Goal: Task Accomplishment & Management: Manage account settings

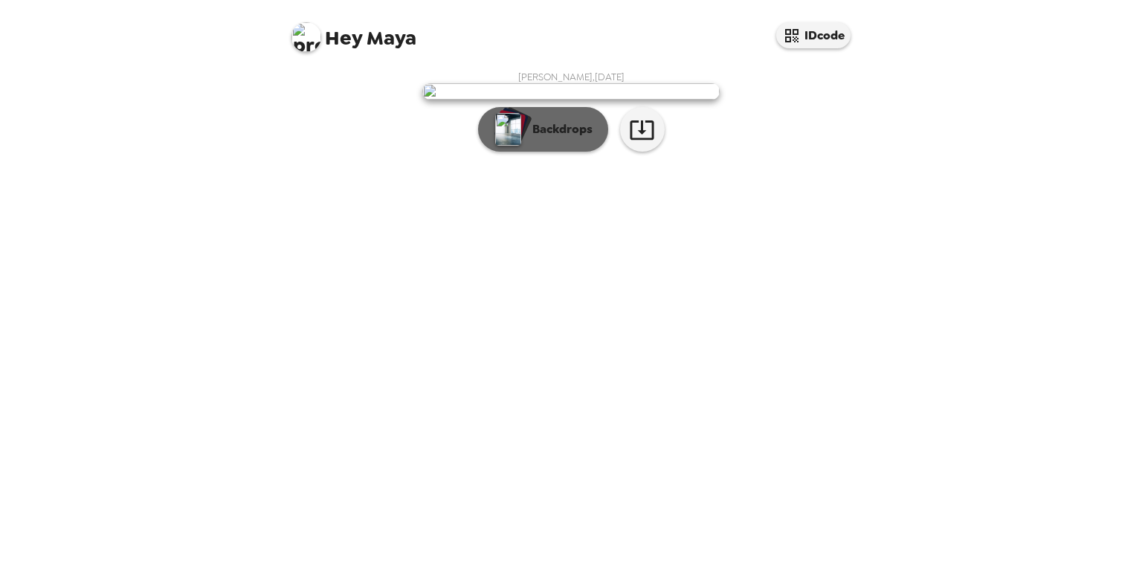
click at [524, 138] on div "button" at bounding box center [510, 124] width 30 height 28
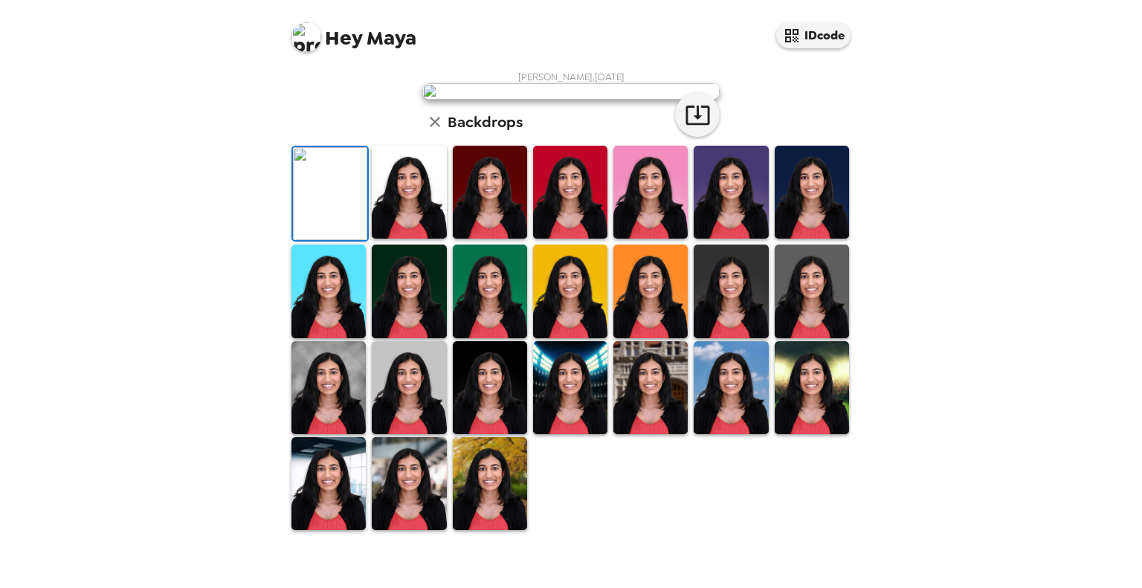
scroll to position [65, 0]
click at [425, 239] on img at bounding box center [409, 192] width 74 height 93
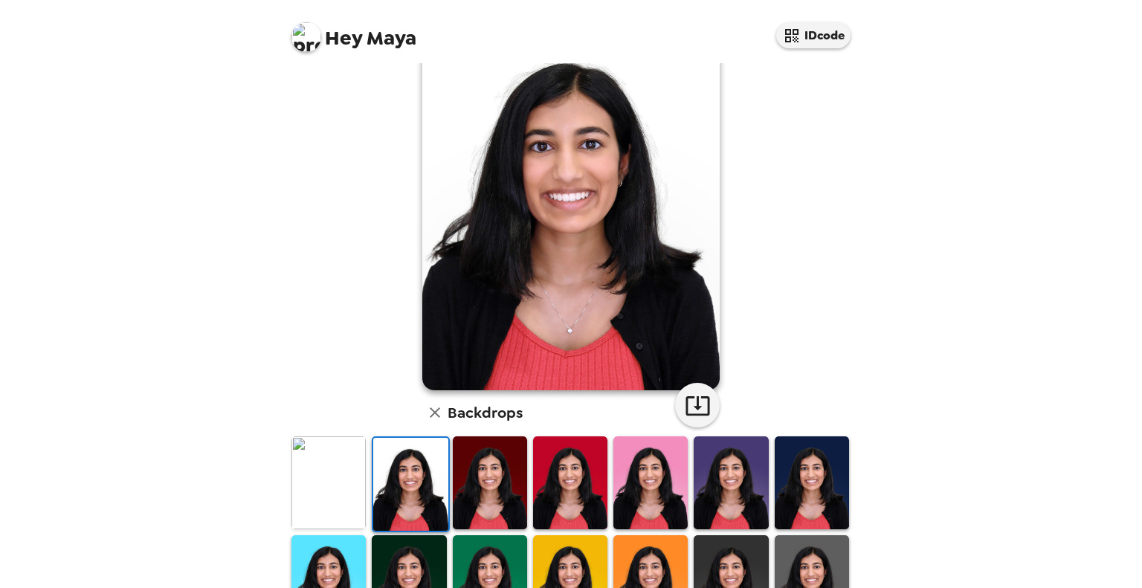
click at [467, 490] on img at bounding box center [490, 483] width 74 height 93
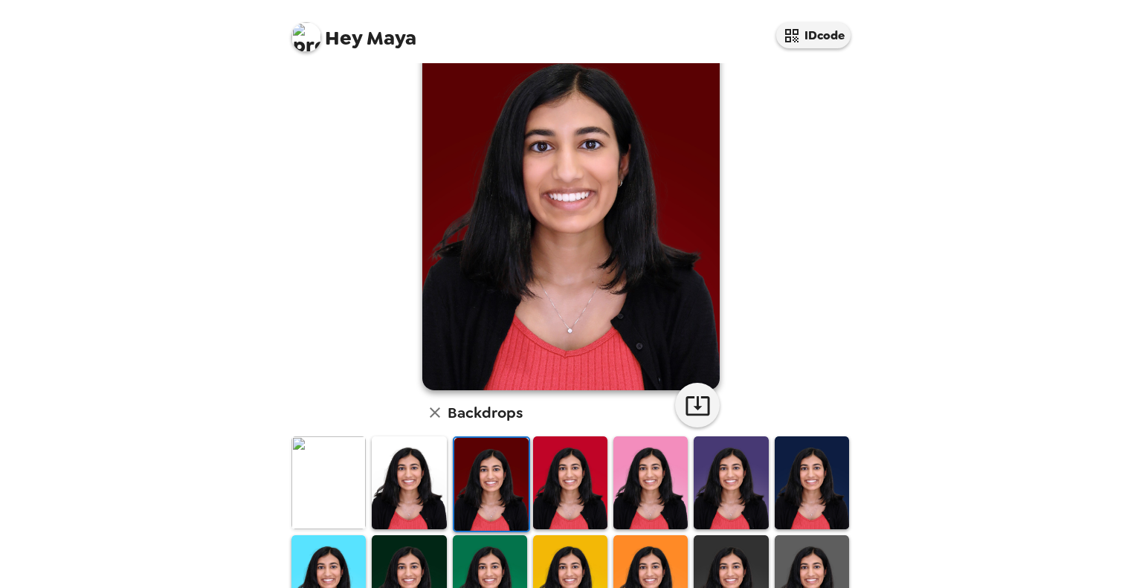
click at [579, 485] on img at bounding box center [570, 483] width 74 height 93
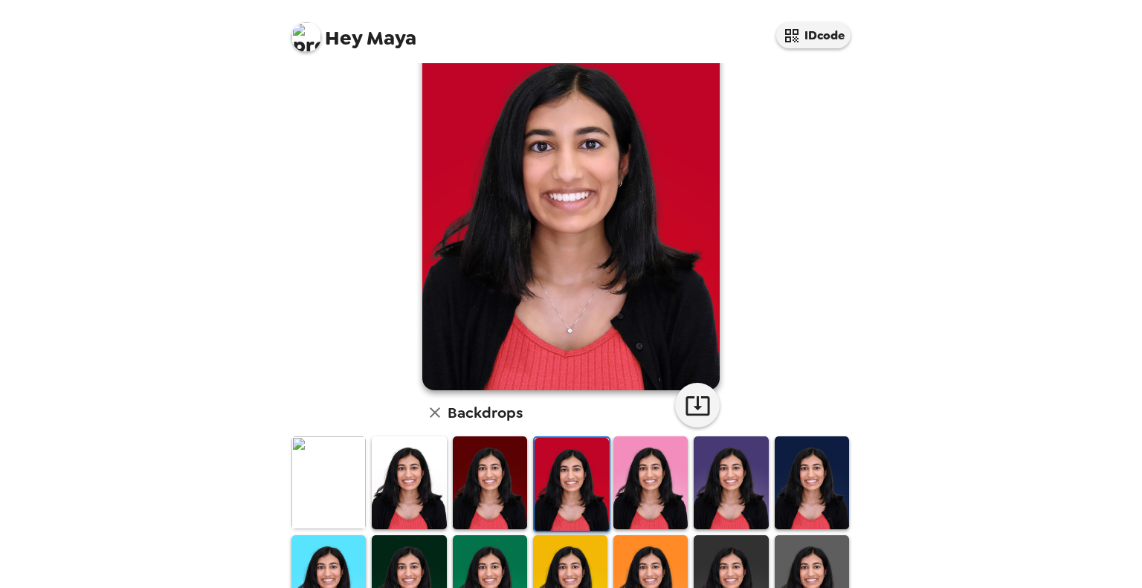
click at [646, 484] on img at bounding box center [651, 483] width 74 height 93
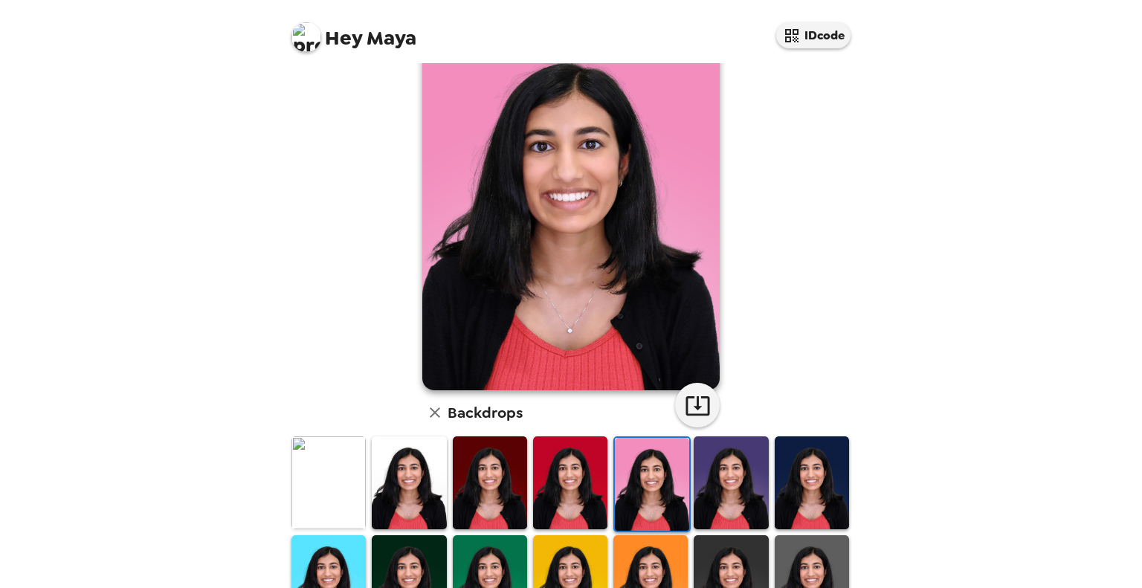
click at [713, 483] on img at bounding box center [731, 483] width 74 height 93
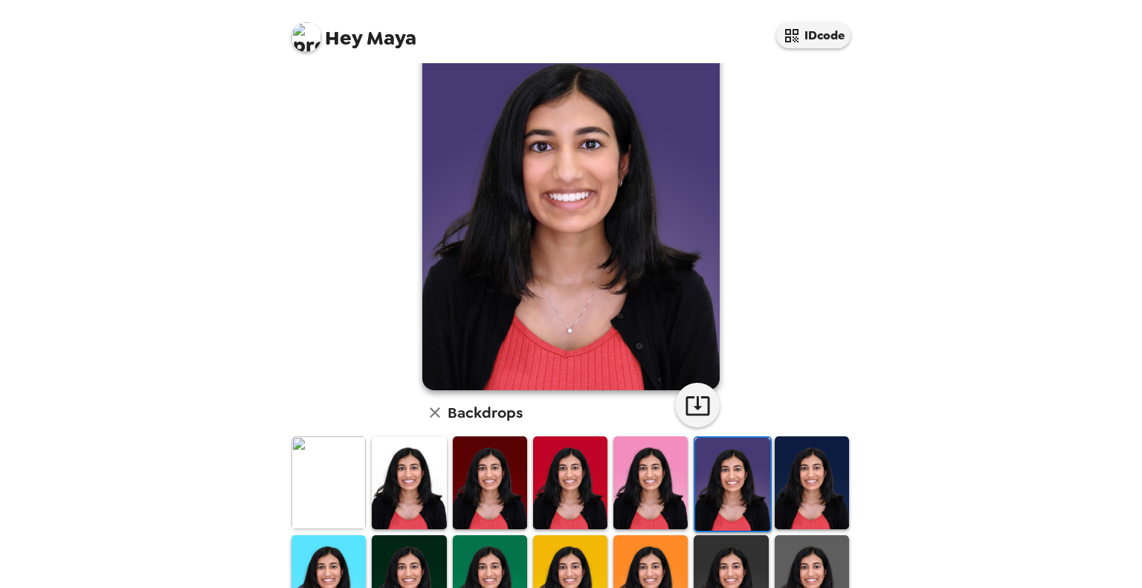
click at [790, 493] on img at bounding box center [812, 483] width 74 height 93
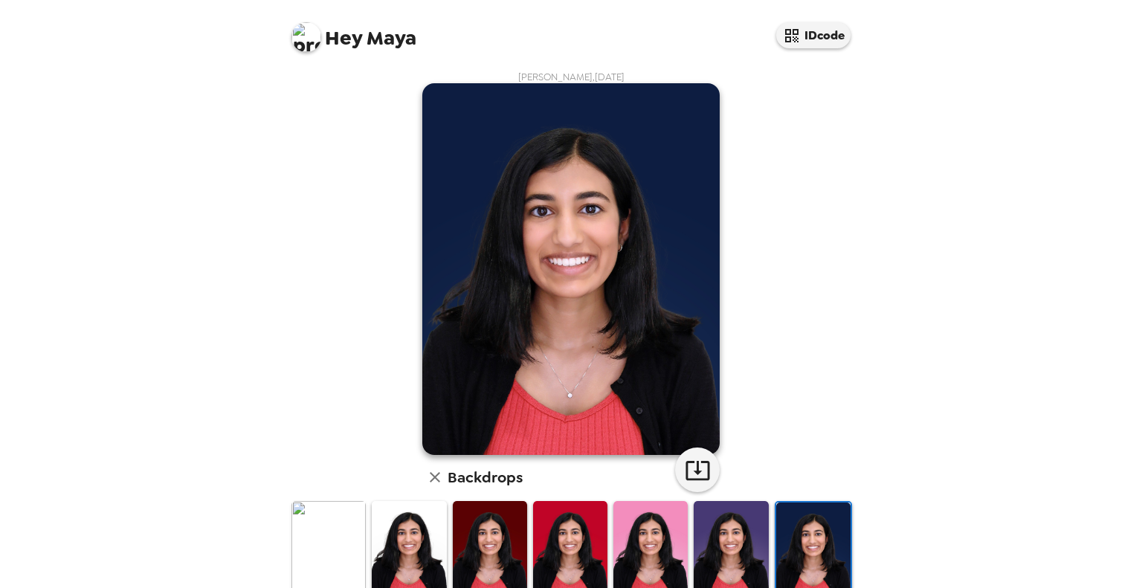
scroll to position [312, 0]
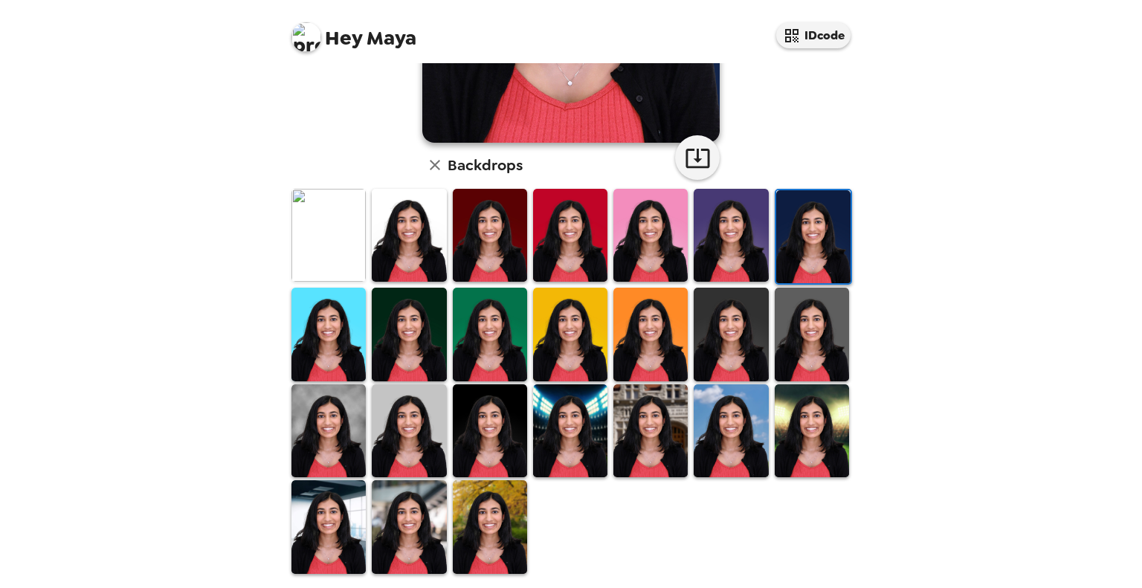
click at [480, 510] on img at bounding box center [490, 526] width 74 height 93
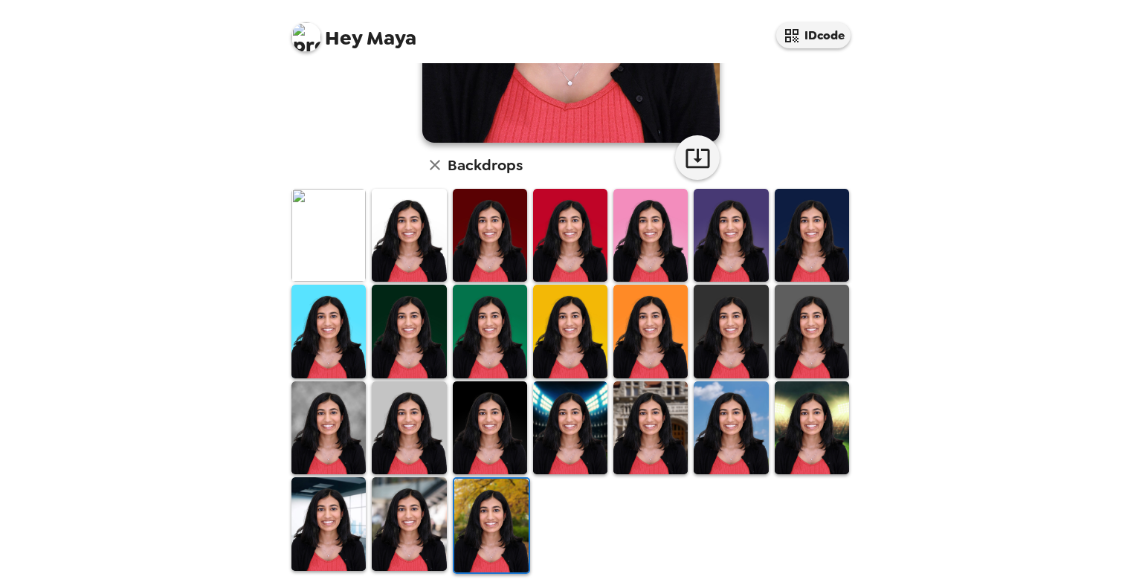
click at [354, 498] on img at bounding box center [329, 523] width 74 height 93
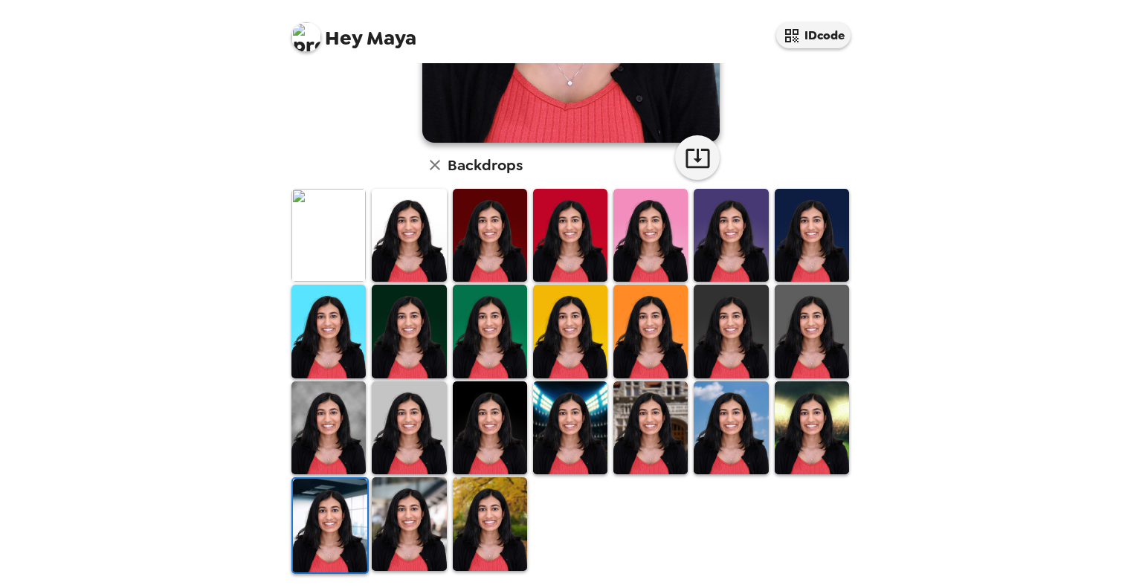
click at [411, 506] on img at bounding box center [409, 523] width 74 height 93
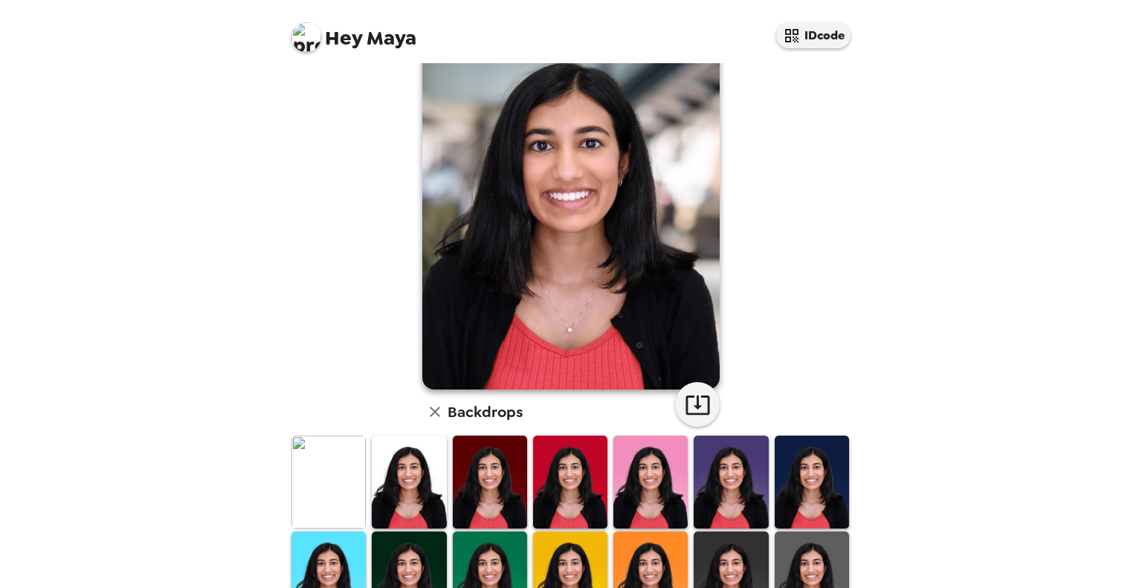
scroll to position [67, 0]
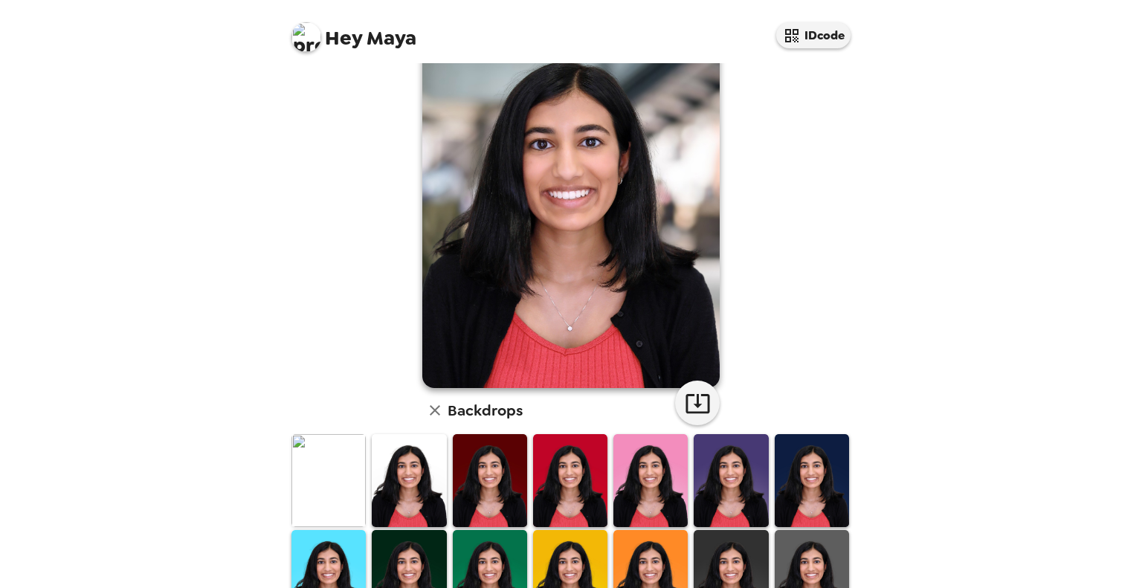
click at [412, 488] on img at bounding box center [409, 480] width 74 height 93
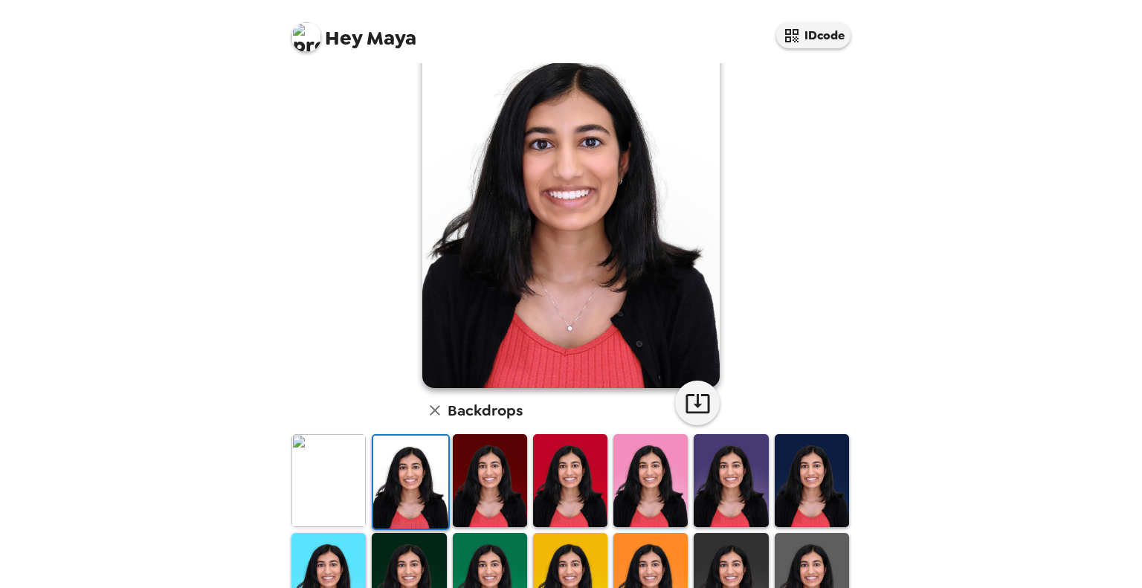
click at [333, 478] on img at bounding box center [329, 480] width 74 height 93
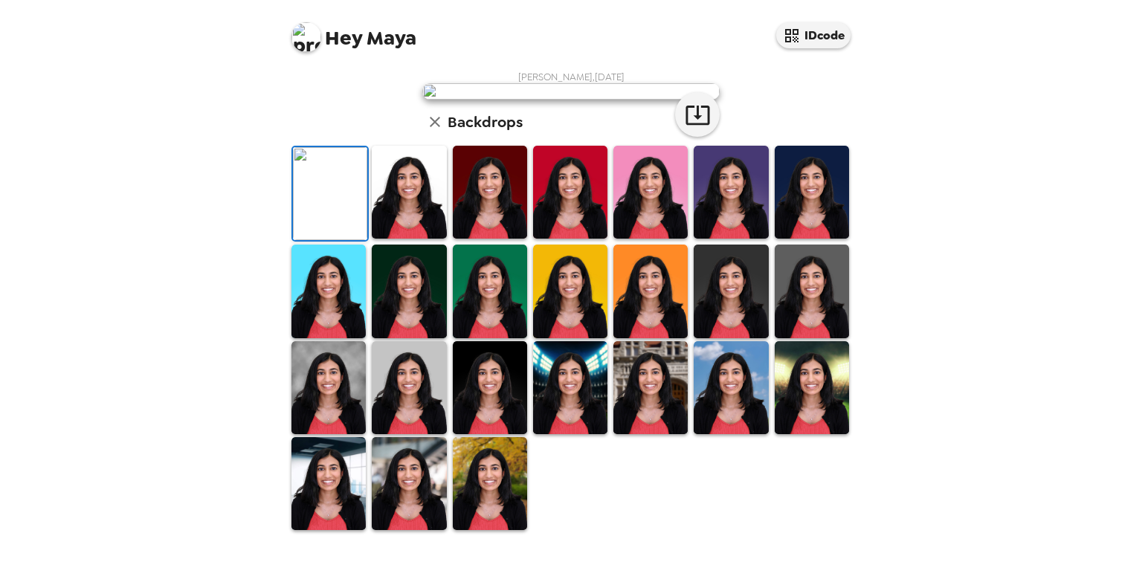
scroll to position [158, 0]
click at [707, 137] on button "button" at bounding box center [697, 114] width 45 height 45
click at [440, 239] on img at bounding box center [409, 192] width 74 height 93
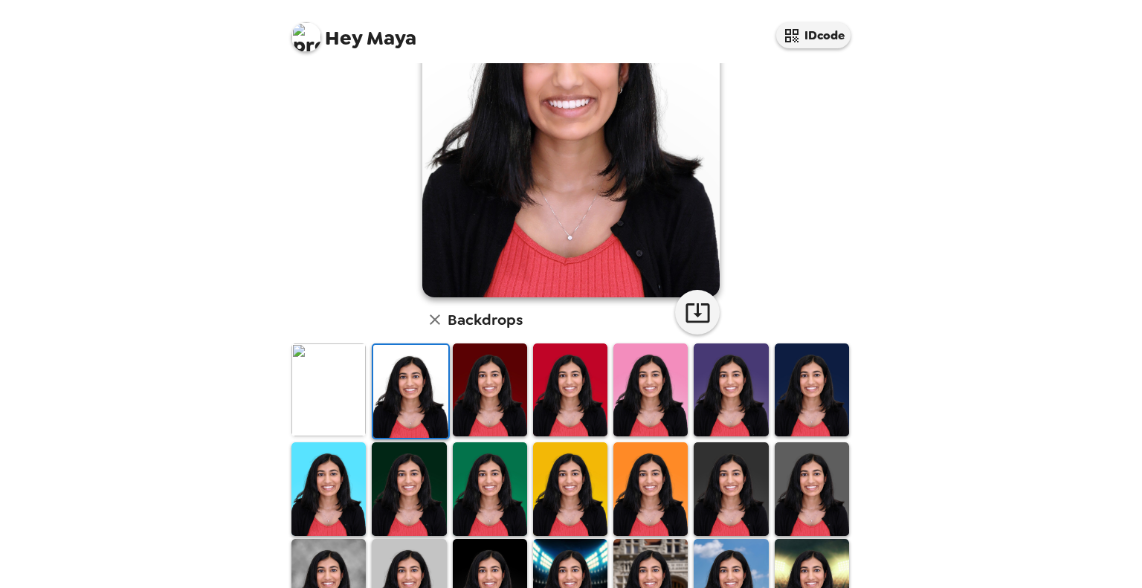
scroll to position [0, 0]
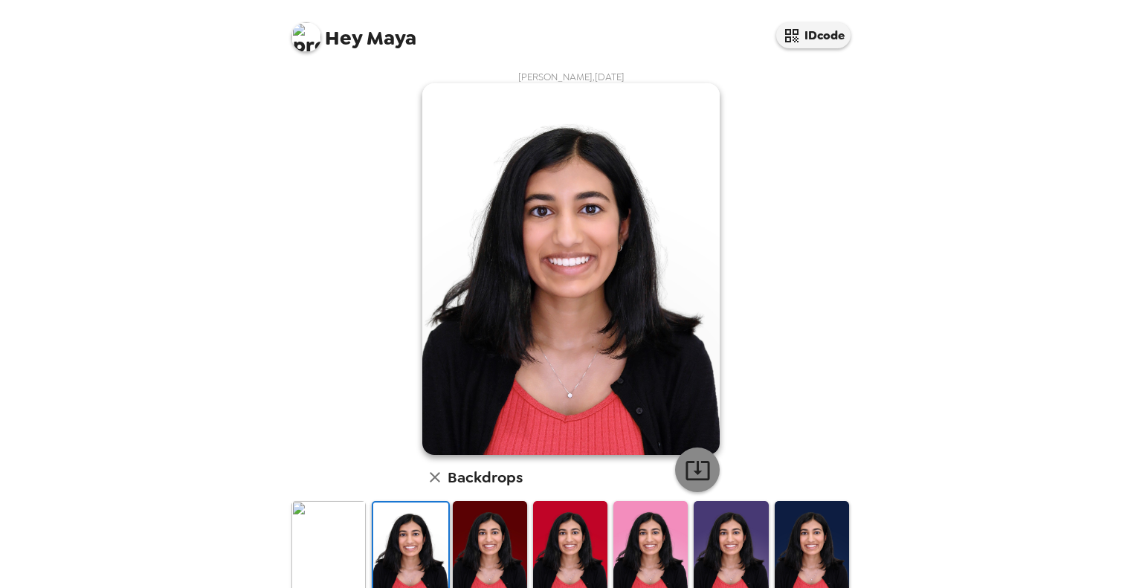
click at [687, 468] on icon "button" at bounding box center [698, 470] width 26 height 26
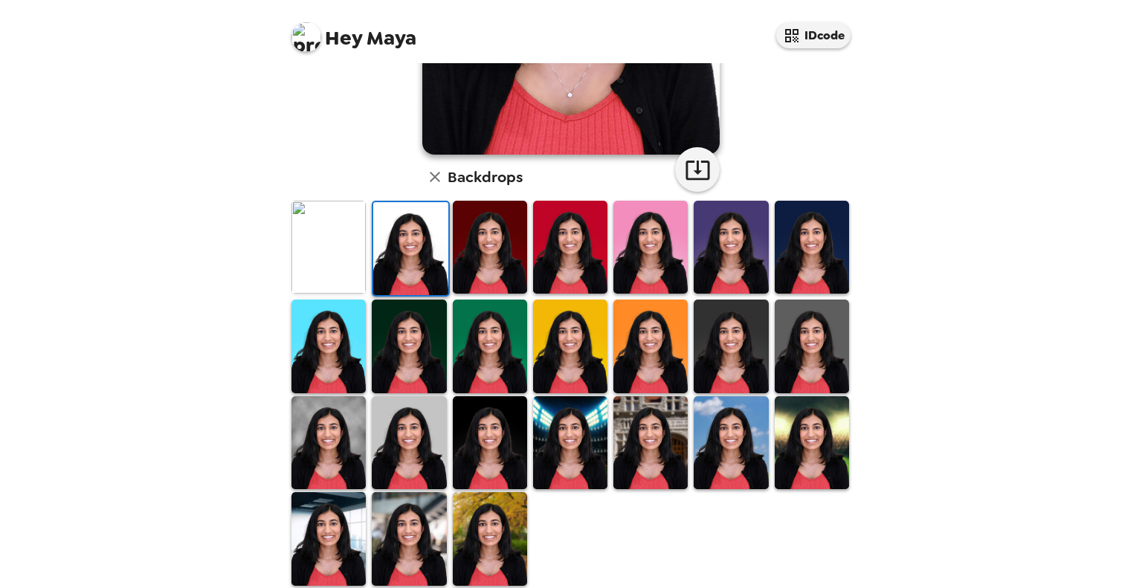
scroll to position [312, 0]
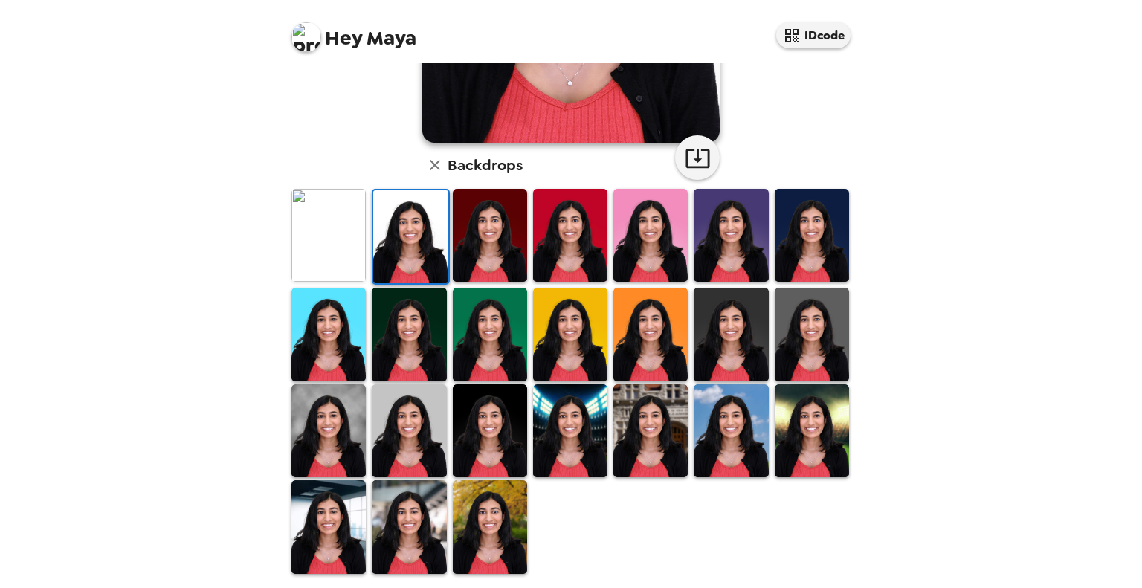
click at [487, 423] on img at bounding box center [490, 431] width 74 height 93
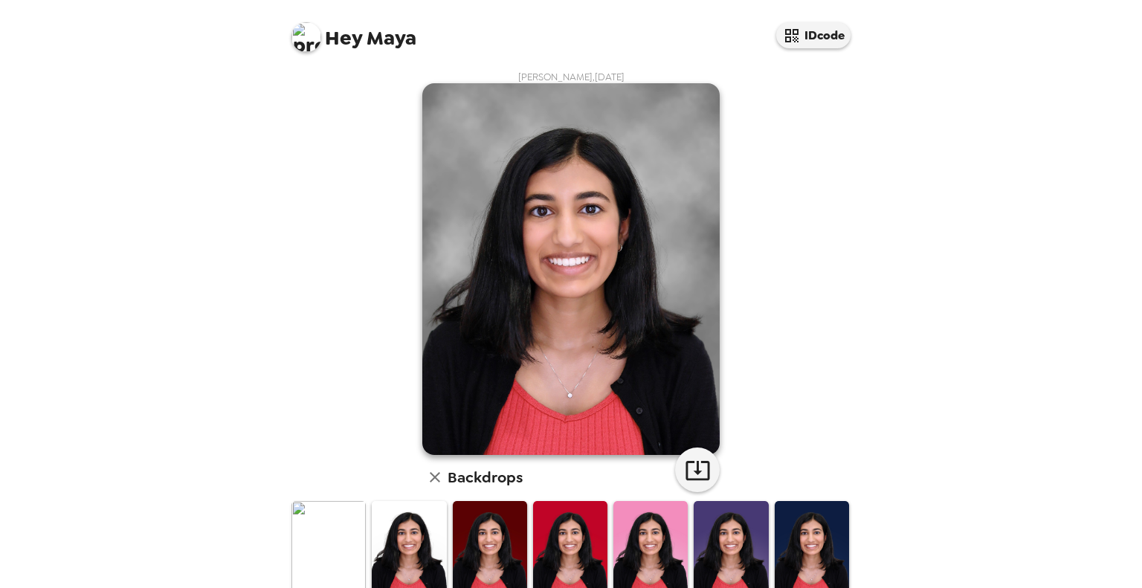
scroll to position [312, 0]
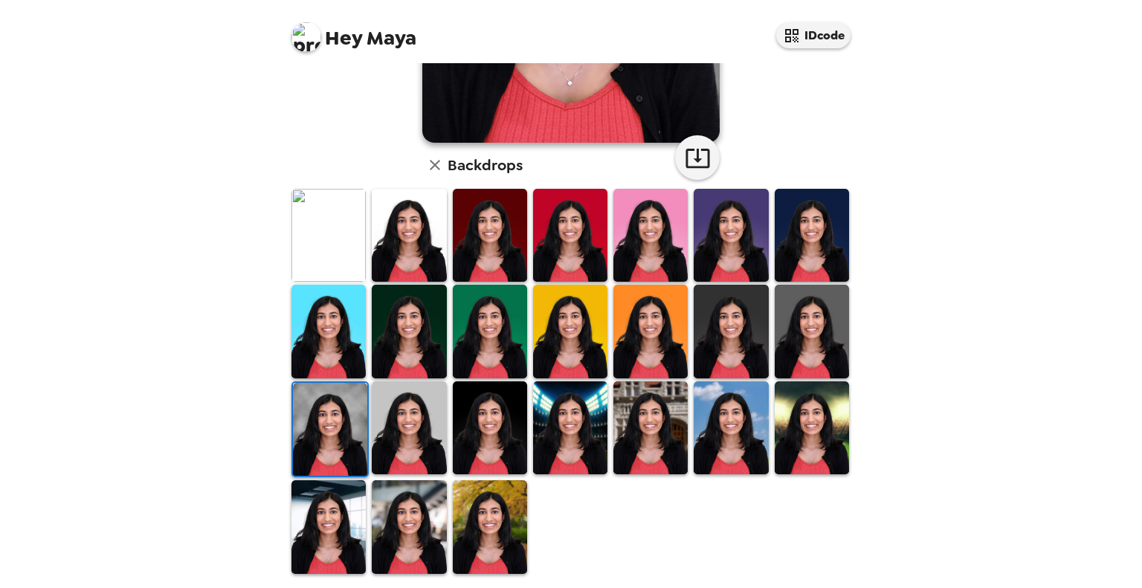
click at [805, 328] on img at bounding box center [812, 331] width 74 height 93
